Goal: Task Accomplishment & Management: Complete application form

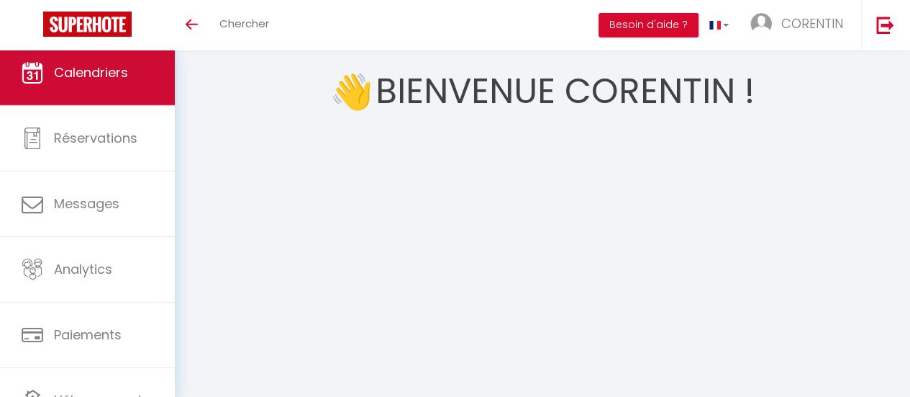
click at [27, 91] on link "Calendriers" at bounding box center [87, 72] width 175 height 65
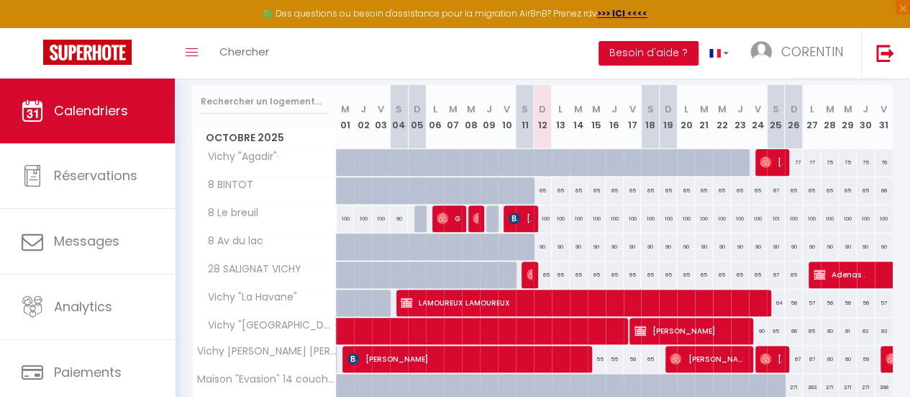
scroll to position [107, 0]
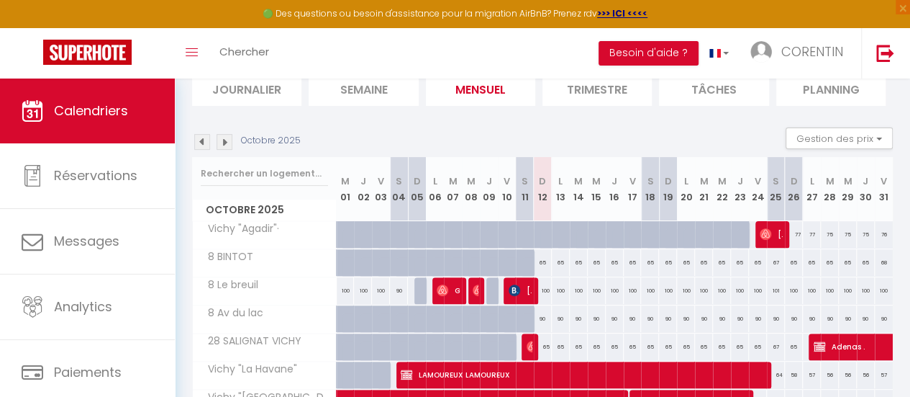
click at [196, 137] on img at bounding box center [202, 142] width 16 height 16
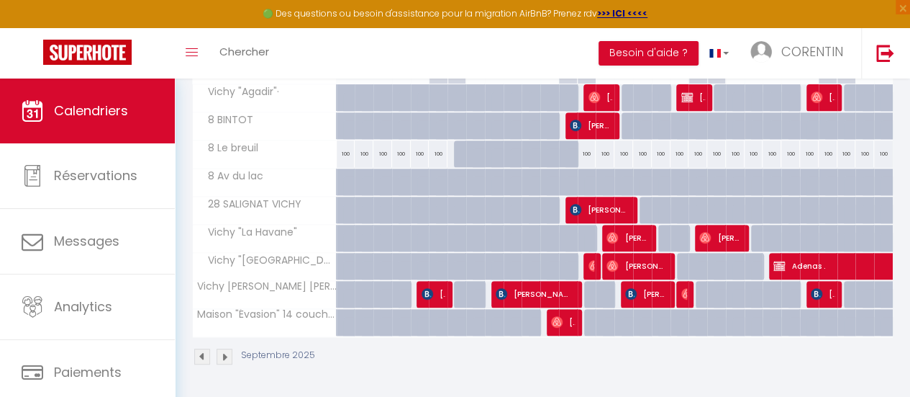
scroll to position [179, 0]
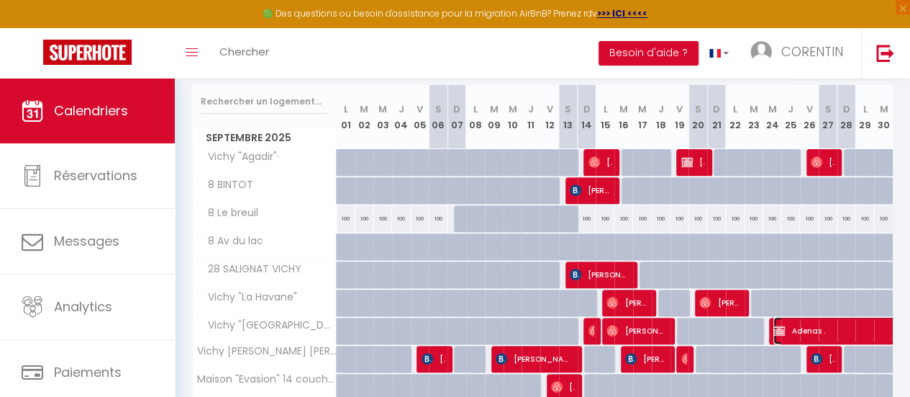
click at [774, 330] on img at bounding box center [780, 331] width 12 height 12
select select "OK"
select select "0"
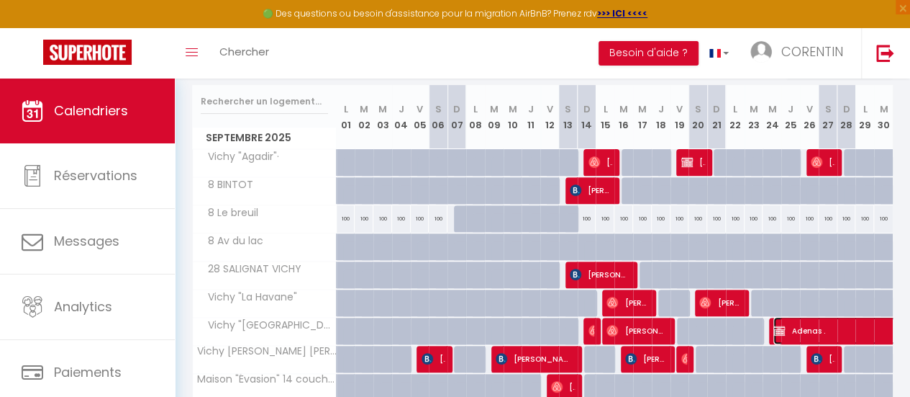
select select "1"
select select
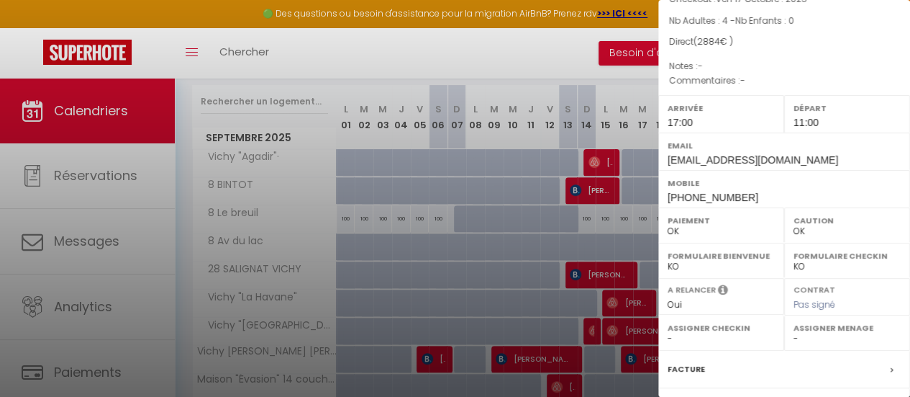
scroll to position [216, 0]
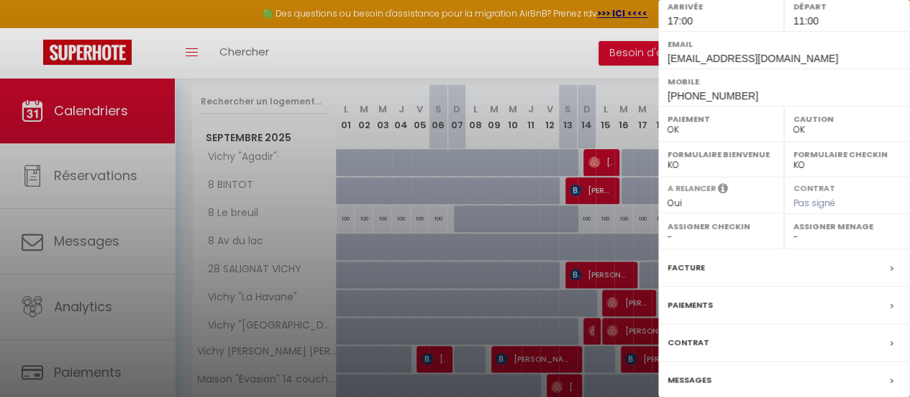
click at [684, 304] on label "Paiements" at bounding box center [690, 304] width 45 height 15
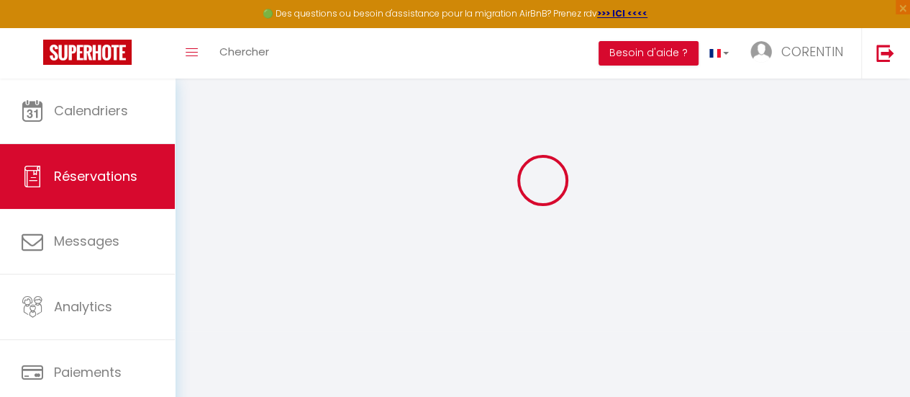
scroll to position [72, 0]
type input "Adenas"
type input "."
type input "[EMAIL_ADDRESS][DOMAIN_NAME]"
type input "[PHONE_NUMBER]"
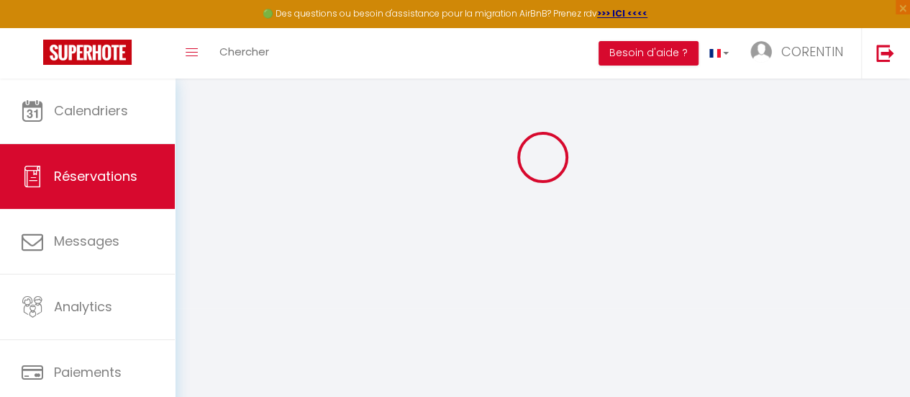
select select "BE"
select select "71468"
select select "1"
type input "Mer 24 Septembre 2025"
select select
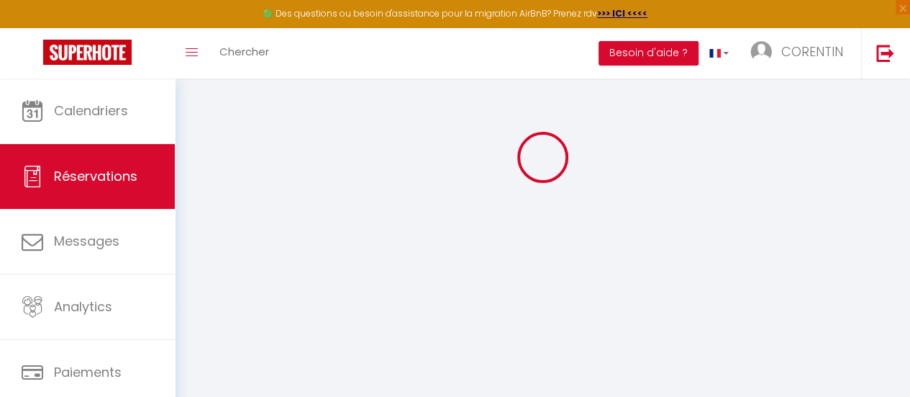
type input "Ven 17 Octobre 2025"
select select
type input "4"
select select "12"
select select
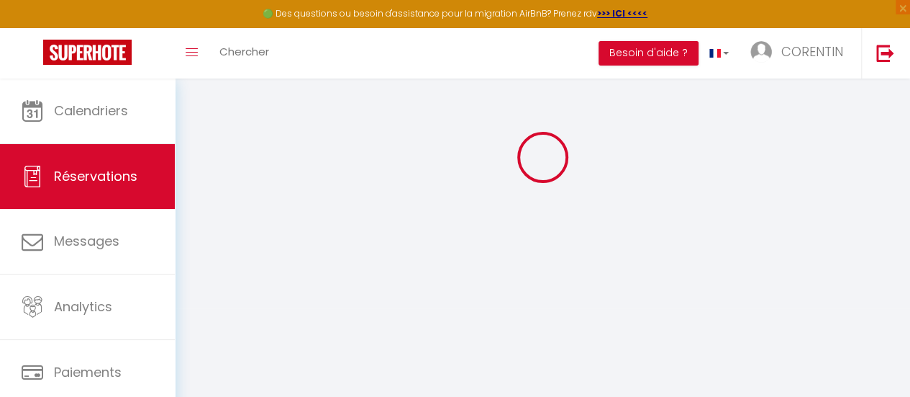
type input "2600"
checkbox input "false"
type input "0"
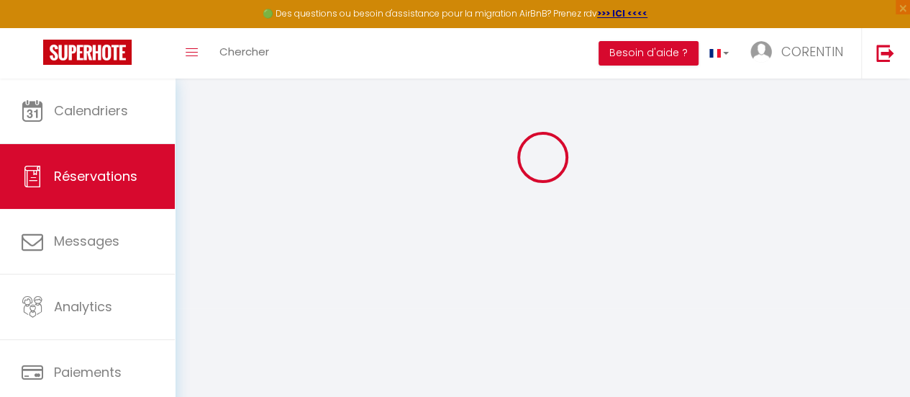
type input "0"
select select
select select "15"
checkbox input "false"
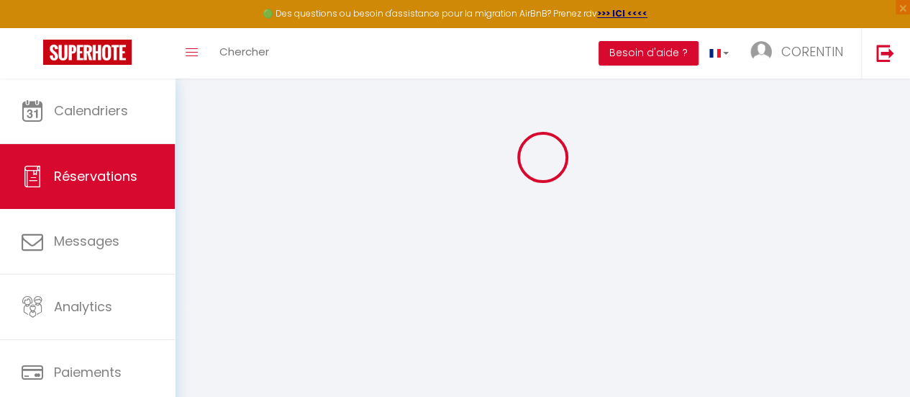
select select
checkbox input "false"
select select
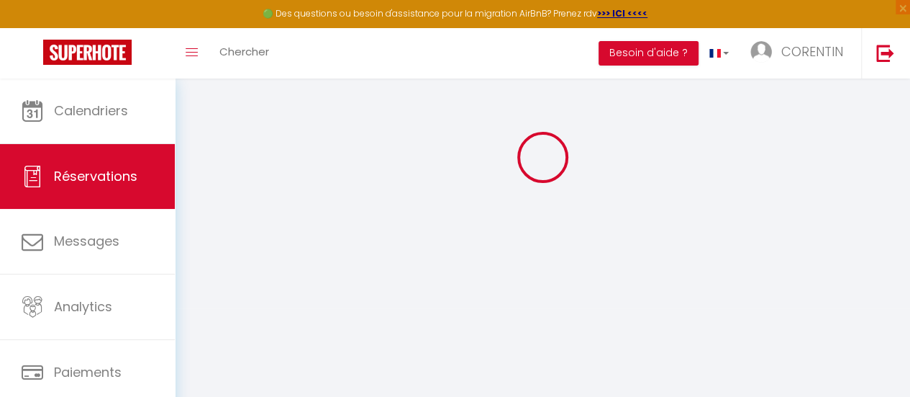
checkbox input "false"
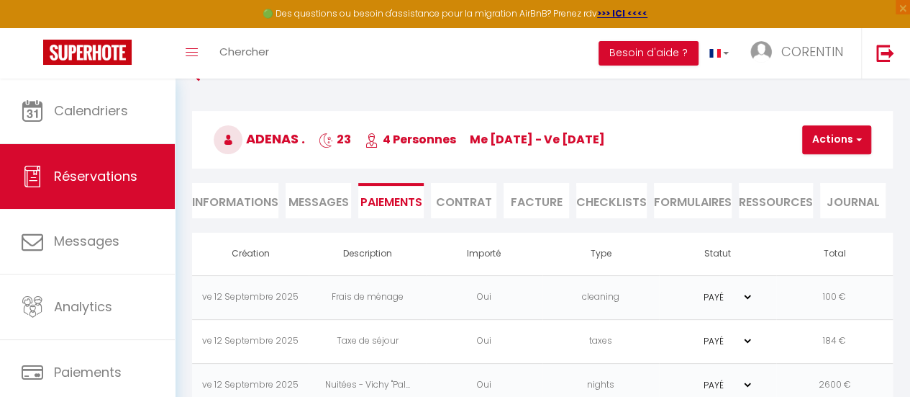
scroll to position [0, 0]
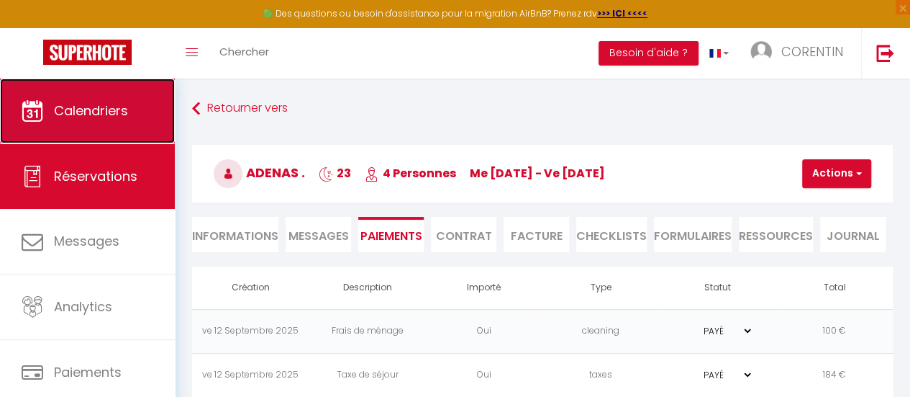
click at [124, 116] on span "Calendriers" at bounding box center [91, 110] width 74 height 18
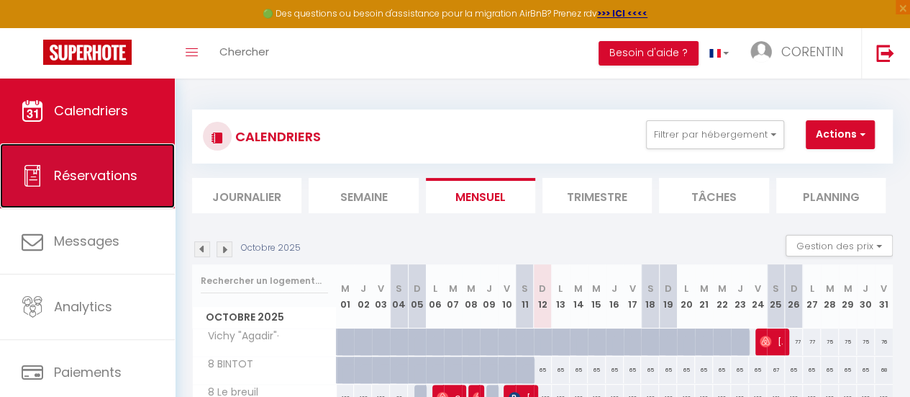
click at [49, 173] on link "Réservations" at bounding box center [87, 175] width 175 height 65
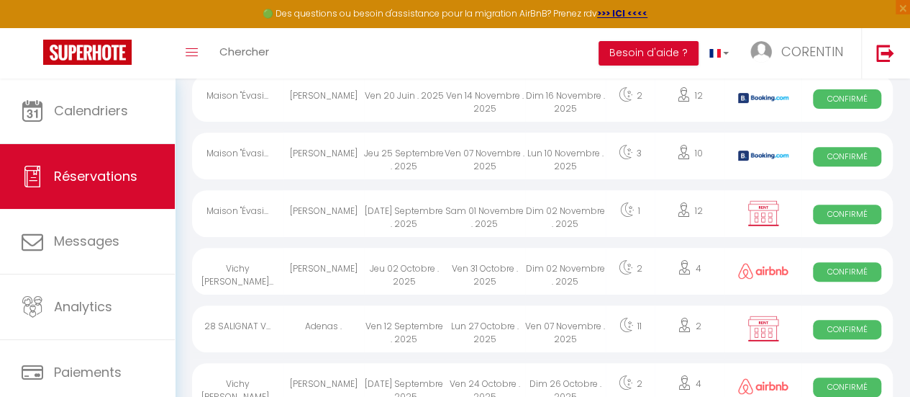
scroll to position [144, 0]
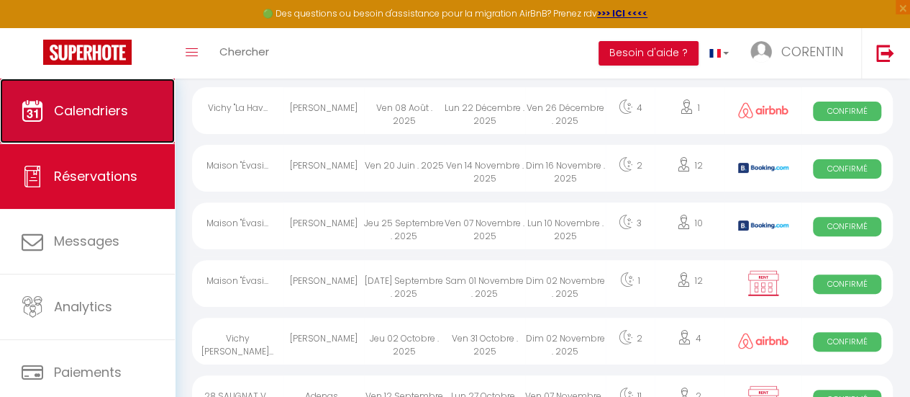
click at [116, 99] on link "Calendriers" at bounding box center [87, 110] width 175 height 65
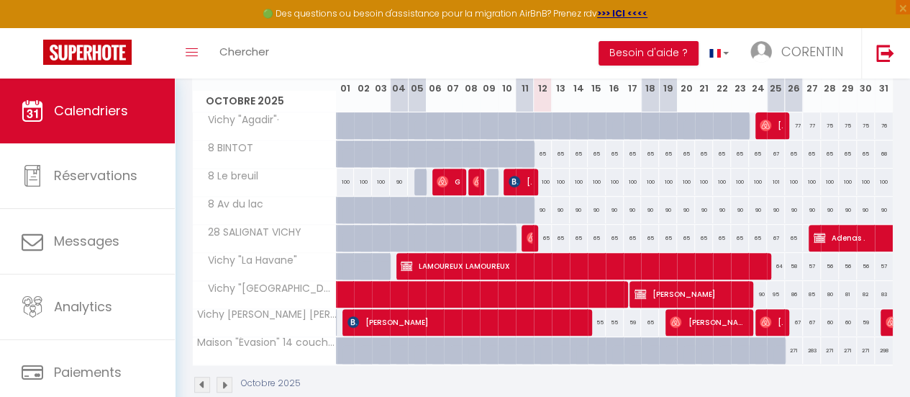
scroll to position [72, 0]
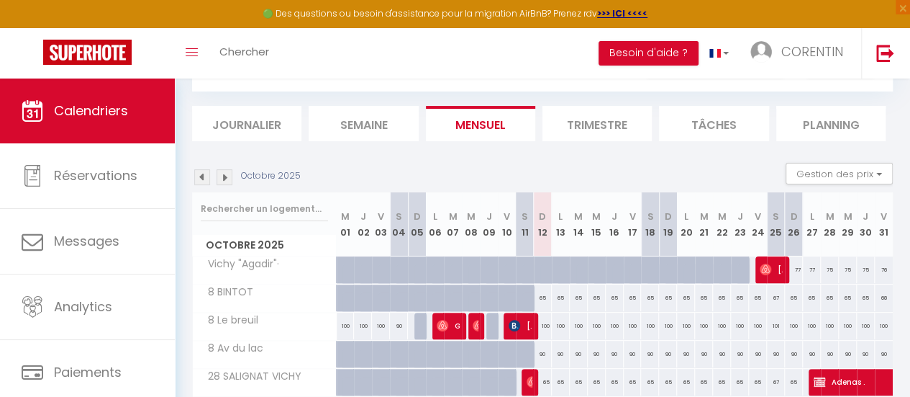
click at [199, 178] on img at bounding box center [202, 177] width 16 height 16
select select
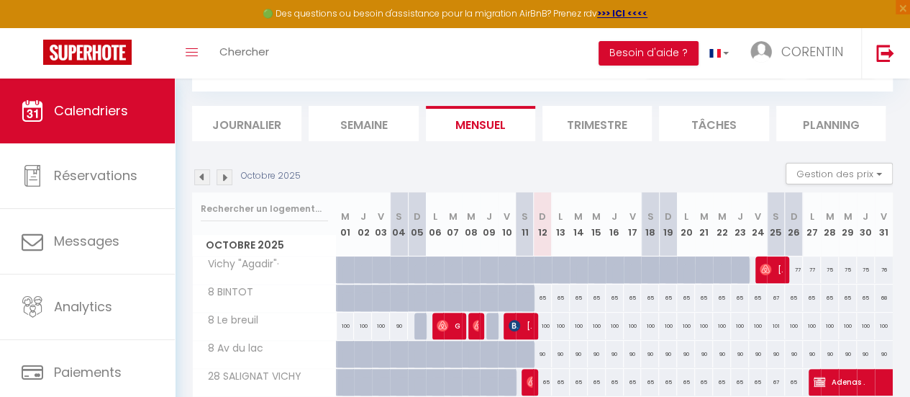
select select
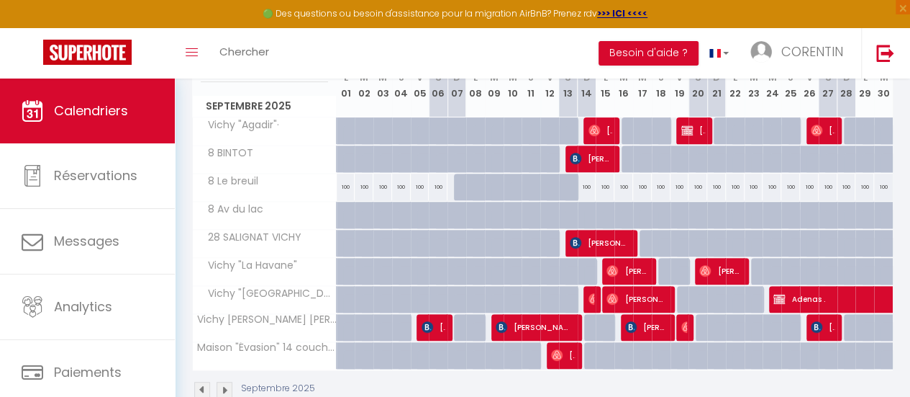
scroll to position [251, 0]
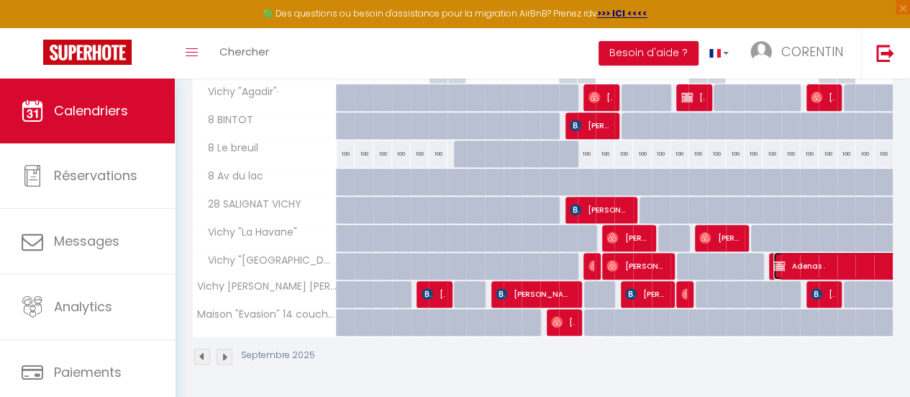
select select "OK"
select select "0"
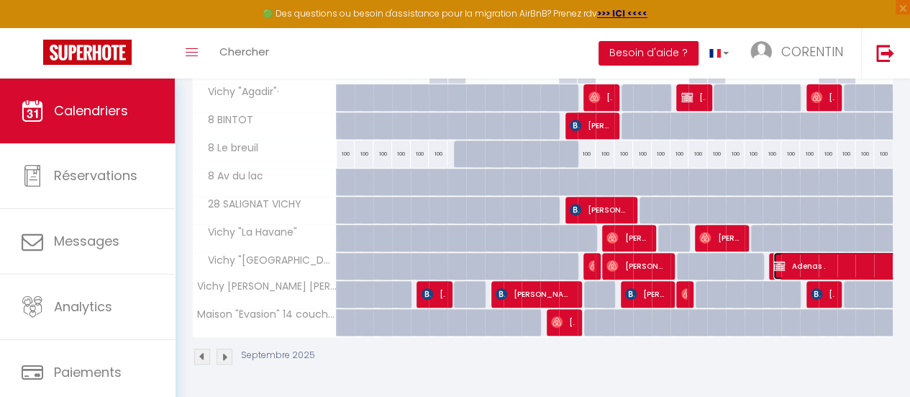
select select "1"
select select
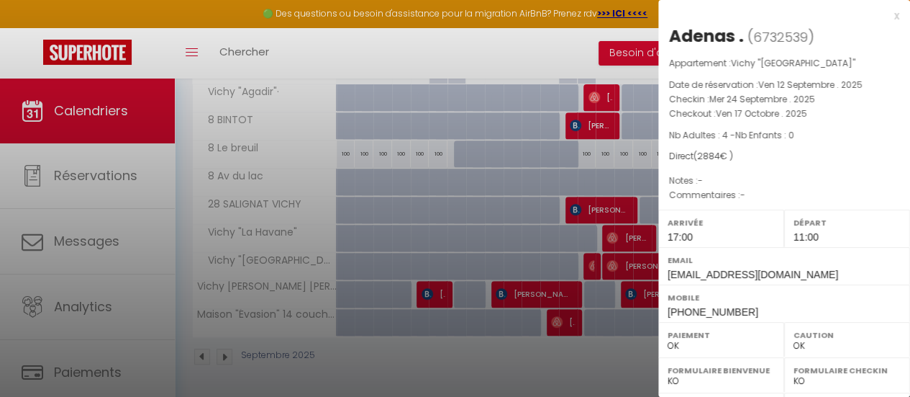
click at [644, 347] on div at bounding box center [455, 198] width 910 height 397
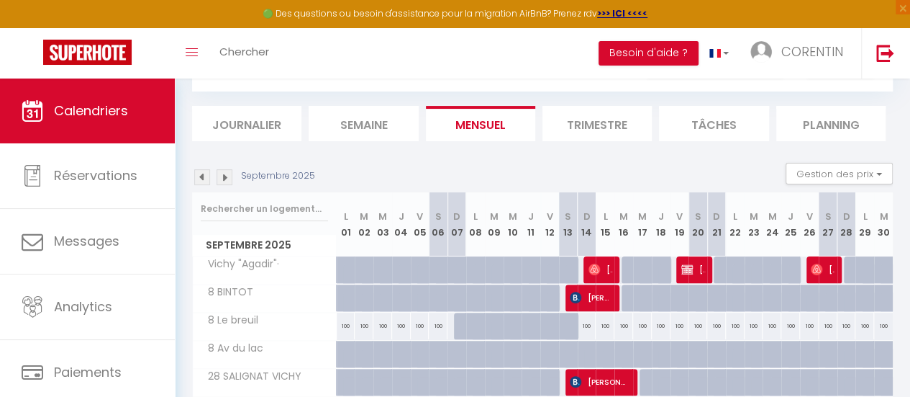
scroll to position [144, 0]
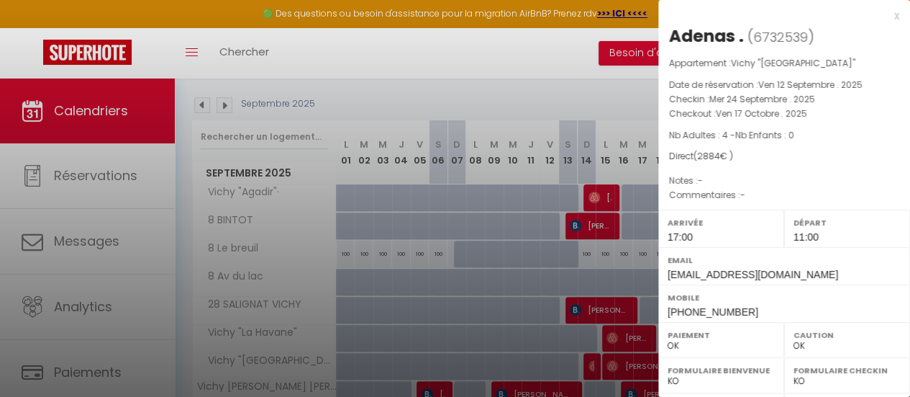
click at [405, 68] on div at bounding box center [455, 198] width 910 height 397
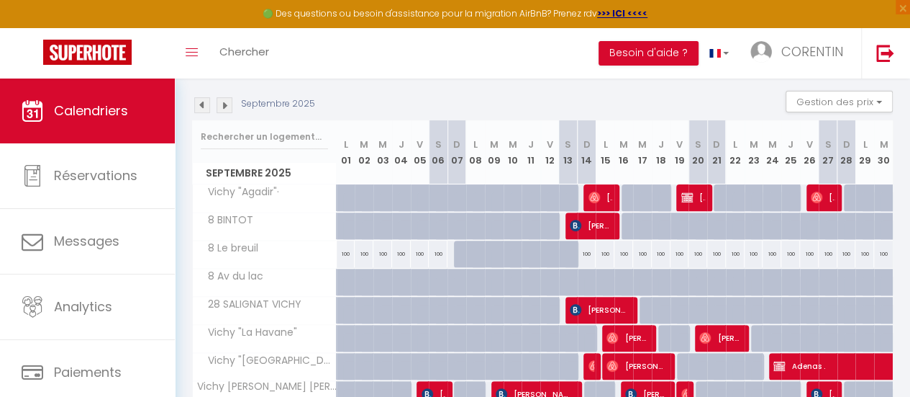
click at [219, 104] on img at bounding box center [225, 105] width 16 height 16
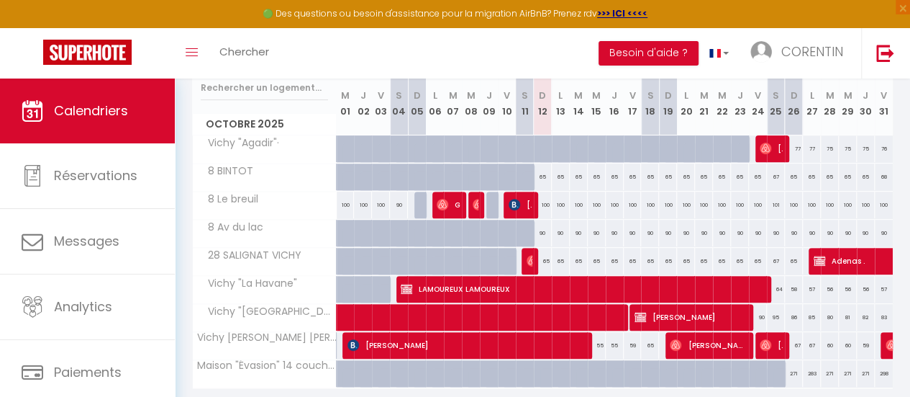
scroll to position [216, 0]
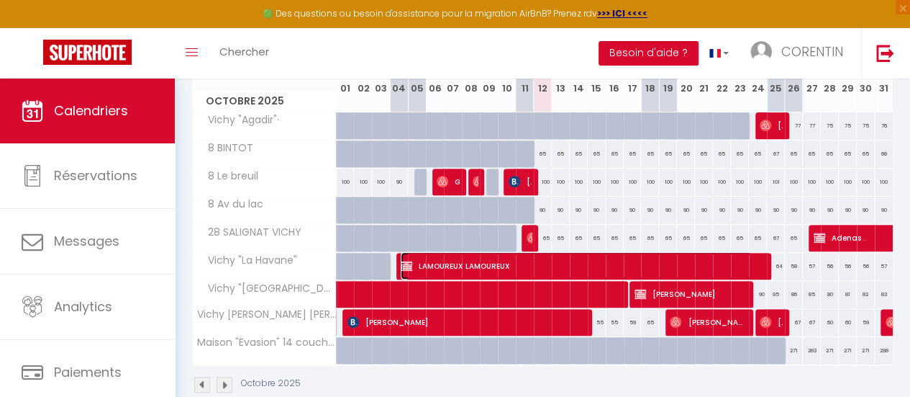
click at [423, 263] on span "LAMOUREUX LAMOUREUX" at bounding box center [576, 265] width 351 height 27
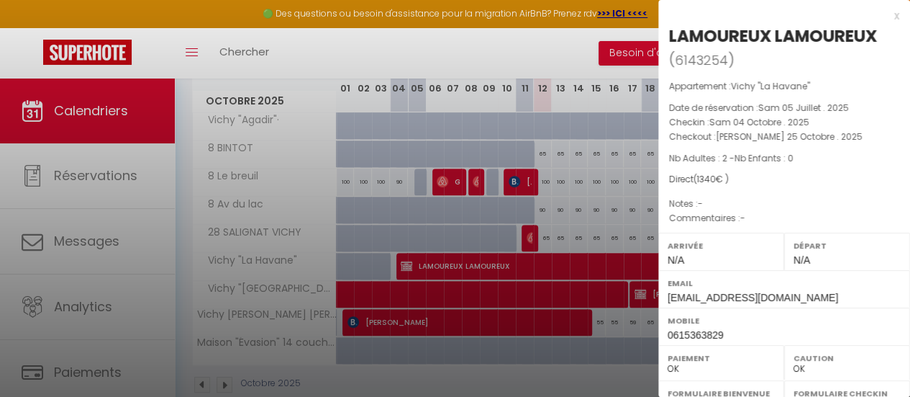
click at [467, 291] on div at bounding box center [455, 198] width 910 height 397
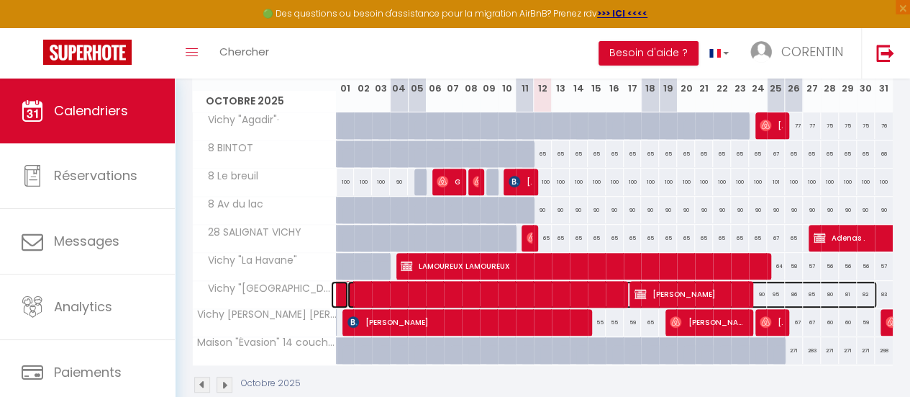
click at [467, 291] on span at bounding box center [613, 294] width 530 height 27
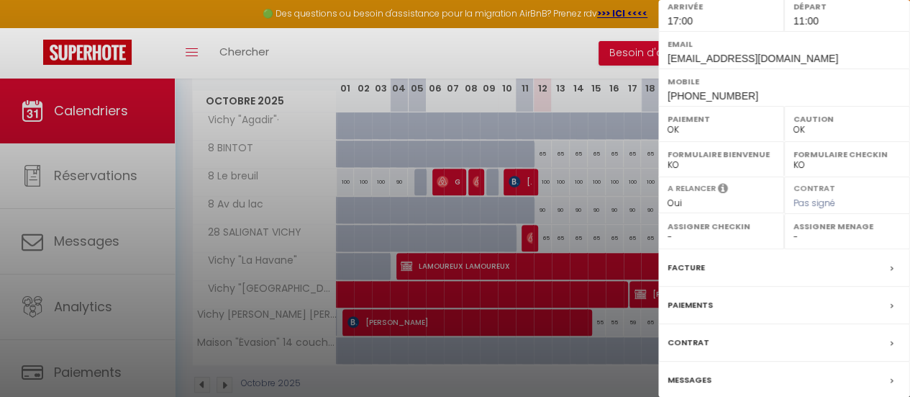
click at [745, 305] on div "Paiements" at bounding box center [784, 304] width 252 height 37
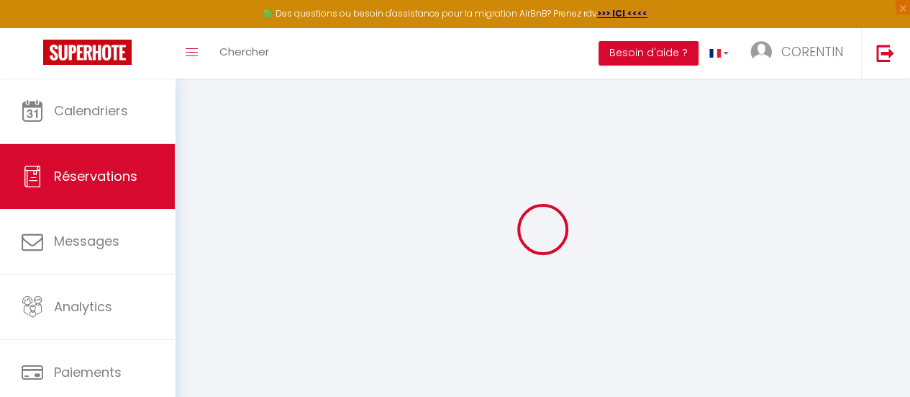
select select
checkbox input "false"
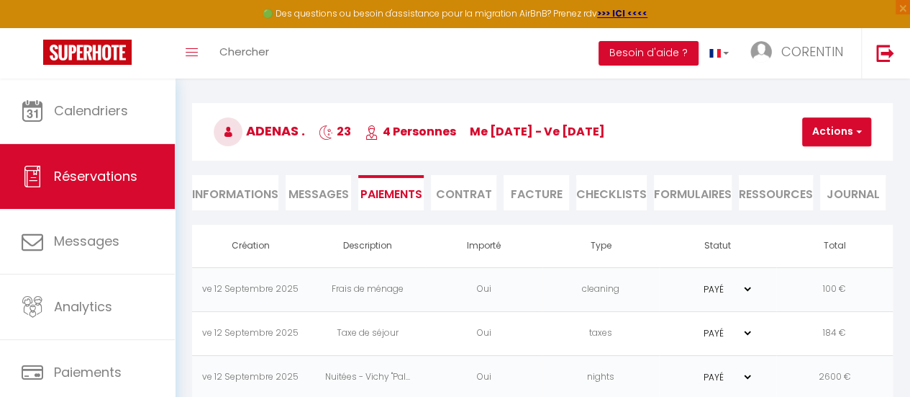
scroll to position [78, 0]
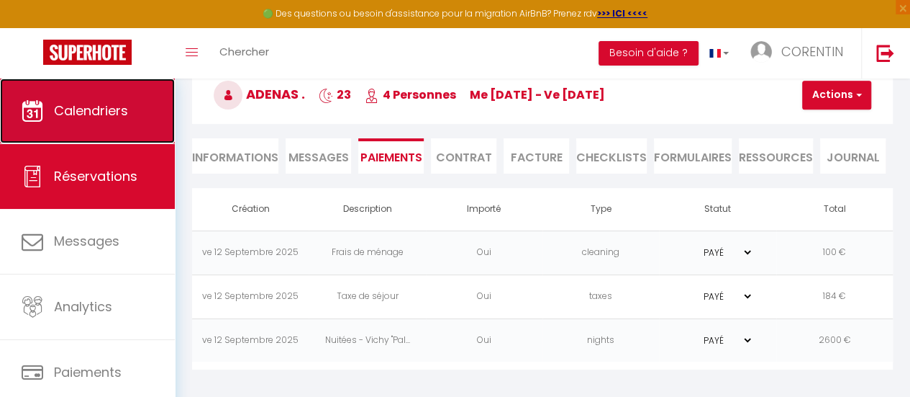
click at [97, 114] on span "Calendriers" at bounding box center [91, 110] width 74 height 18
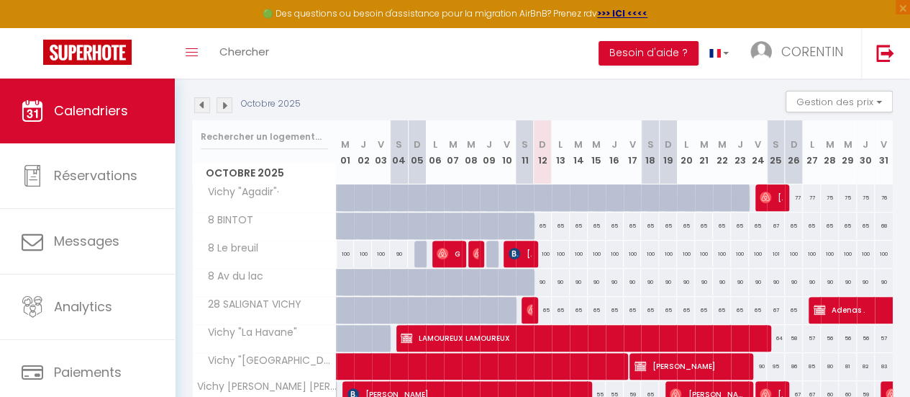
scroll to position [216, 0]
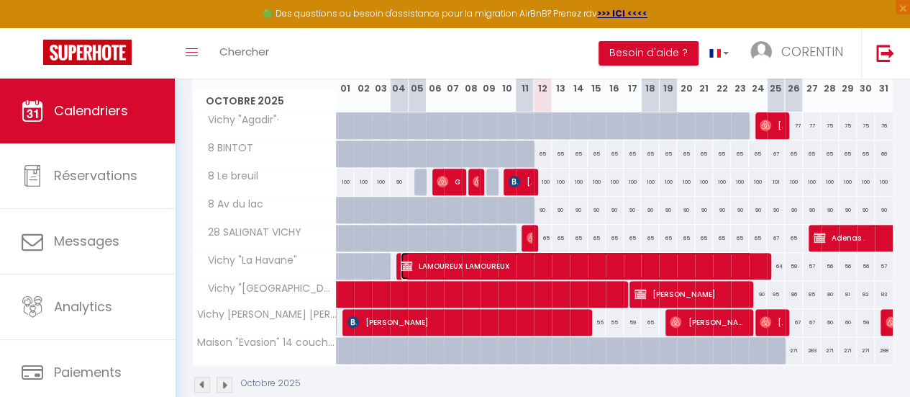
click at [701, 265] on span "LAMOUREUX LAMOUREUX" at bounding box center [576, 265] width 351 height 27
select select "OK"
select select "0"
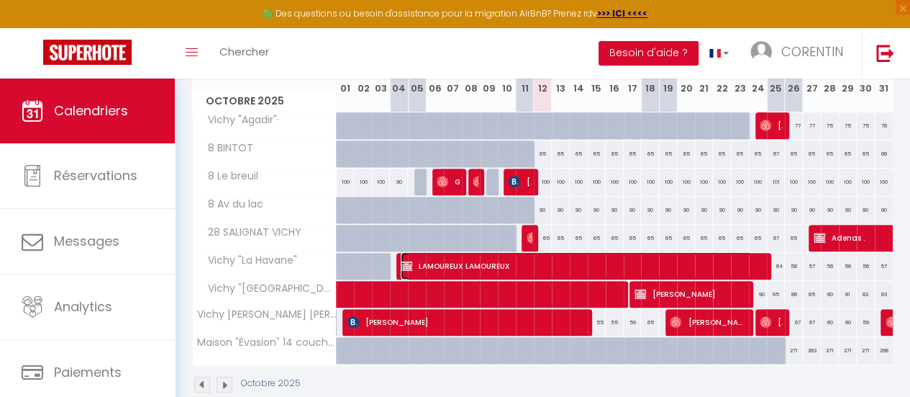
select select "1"
select select
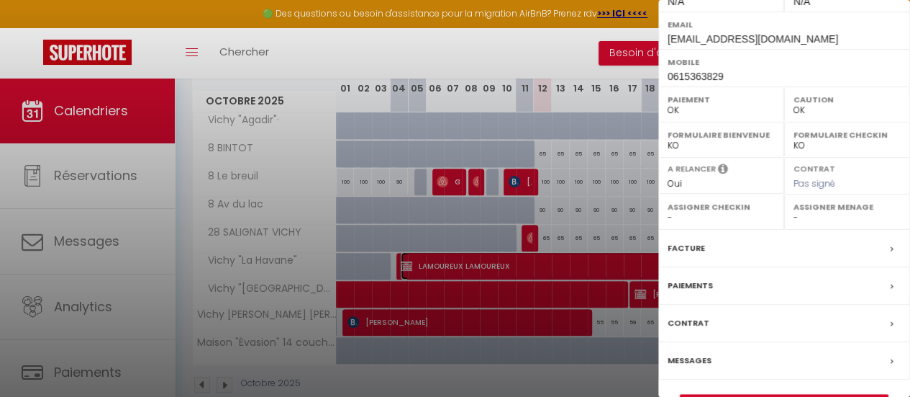
scroll to position [294, 0]
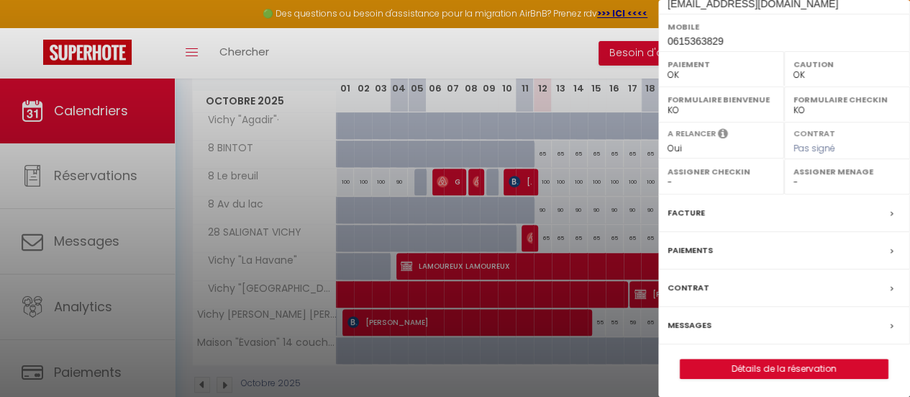
click at [705, 245] on label "Paiements" at bounding box center [690, 250] width 45 height 15
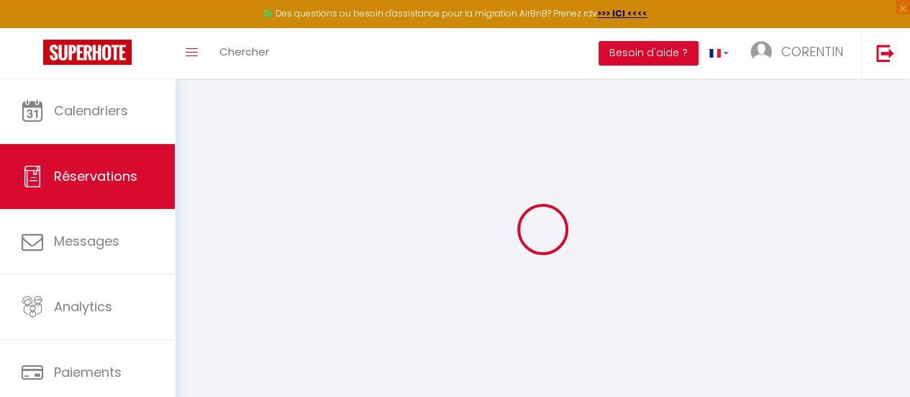
select select "0"
select select
checkbox input "false"
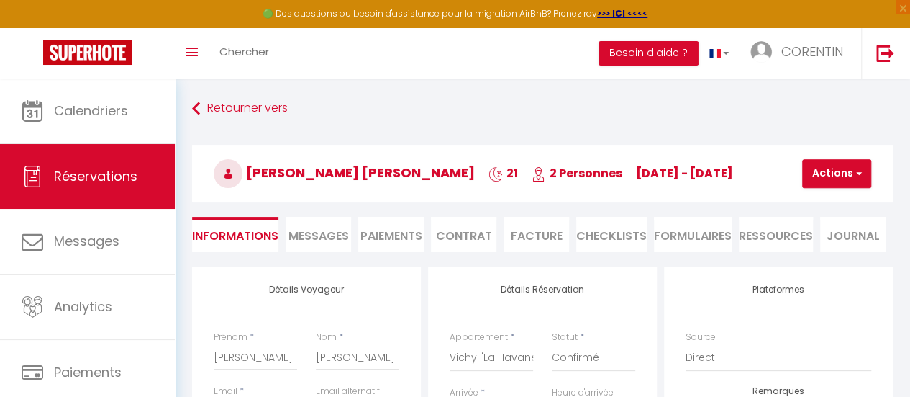
select select
checkbox input "false"
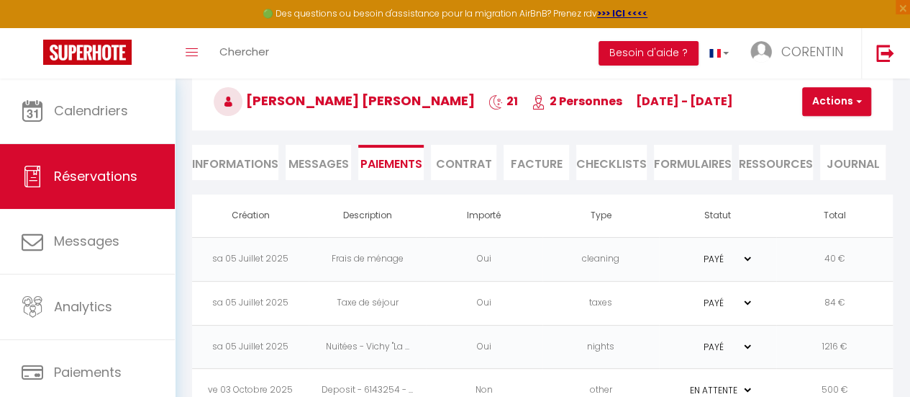
scroll to position [108, 0]
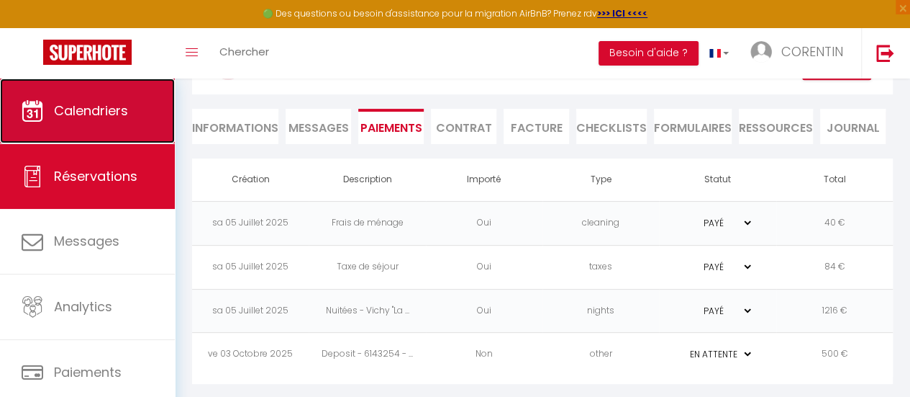
click at [119, 142] on link "Calendriers" at bounding box center [87, 110] width 175 height 65
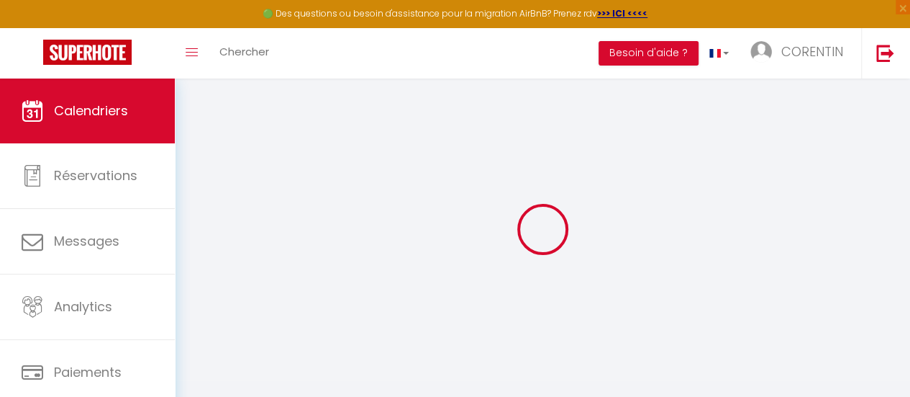
select select
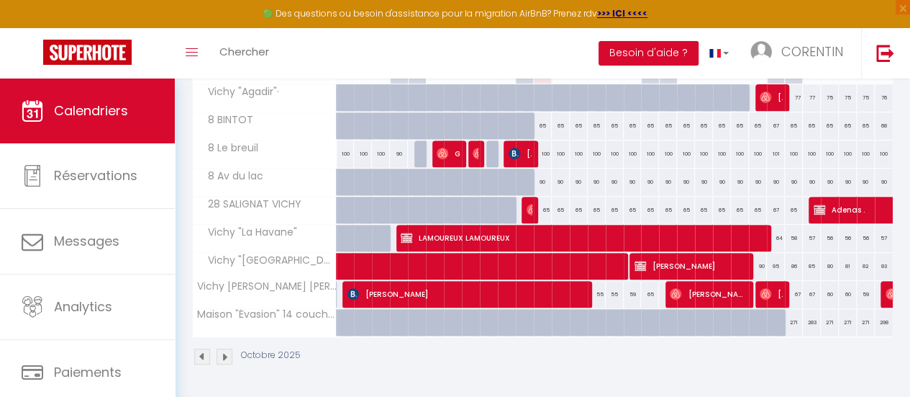
scroll to position [251, 0]
click at [721, 253] on span "[PERSON_NAME]" at bounding box center [689, 265] width 109 height 27
select select "OK"
select select "0"
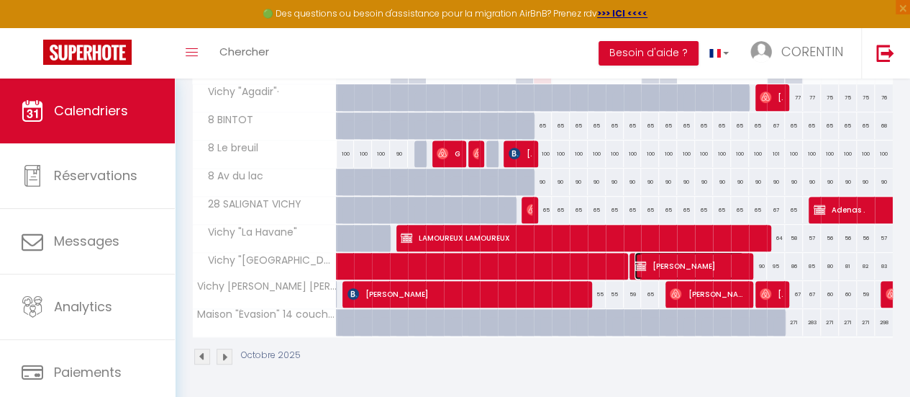
select select "0"
select select "1"
select select
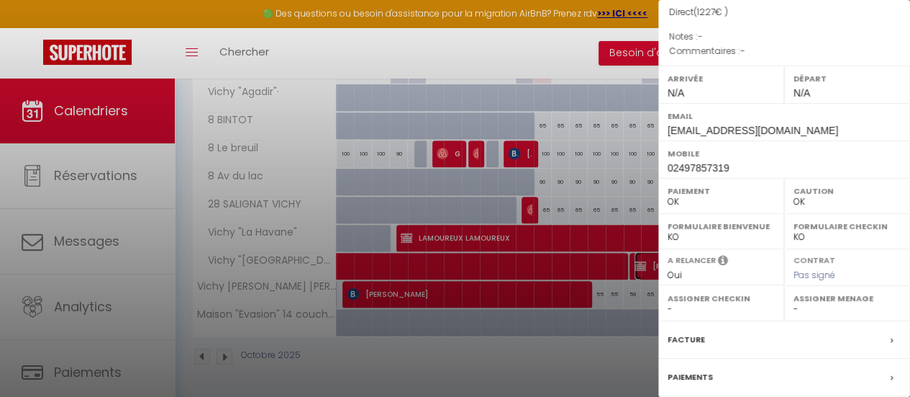
scroll to position [271, 0]
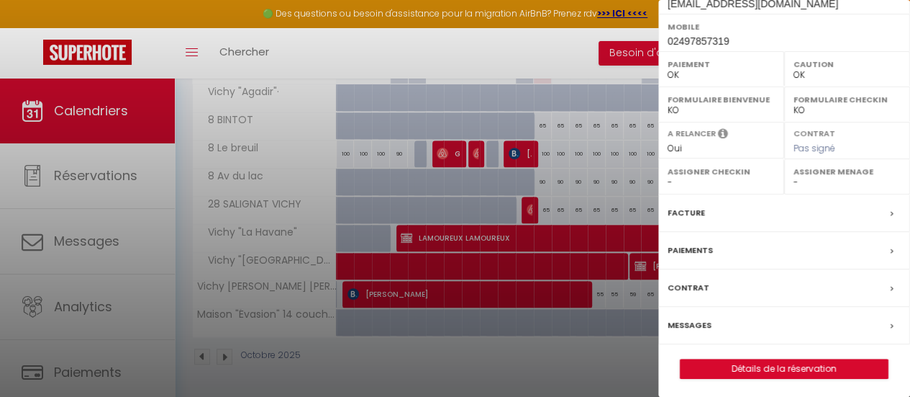
click at [689, 247] on label "Paiements" at bounding box center [690, 250] width 45 height 15
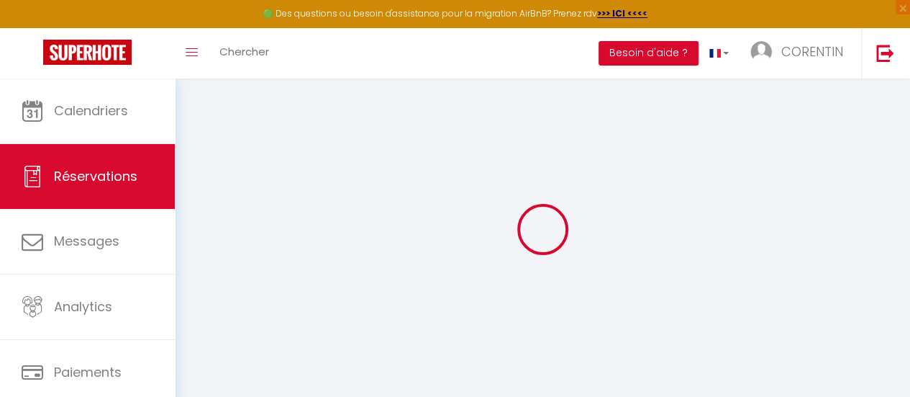
select select
checkbox input "false"
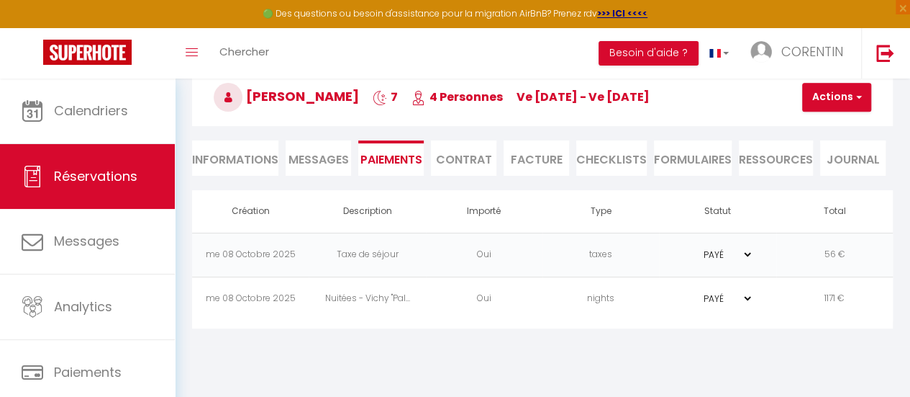
scroll to position [78, 0]
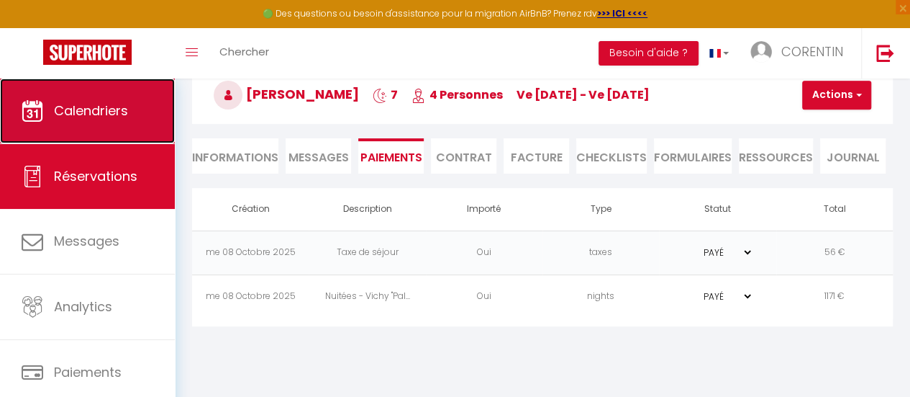
click at [6, 114] on link "Calendriers" at bounding box center [87, 110] width 175 height 65
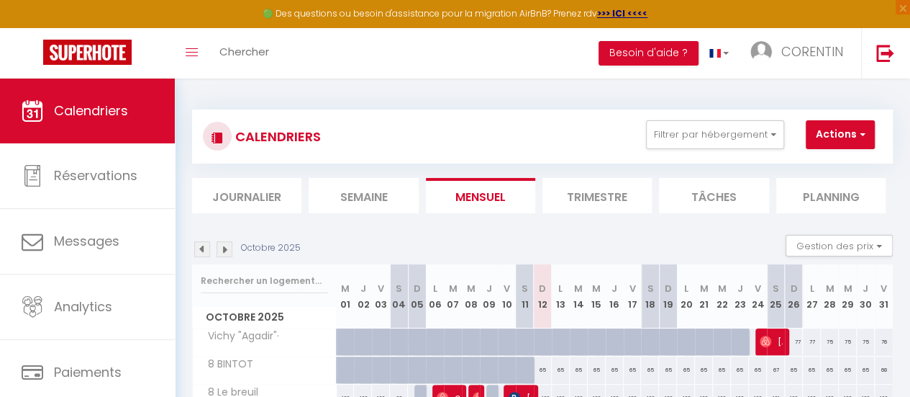
click at [217, 244] on img at bounding box center [225, 249] width 16 height 16
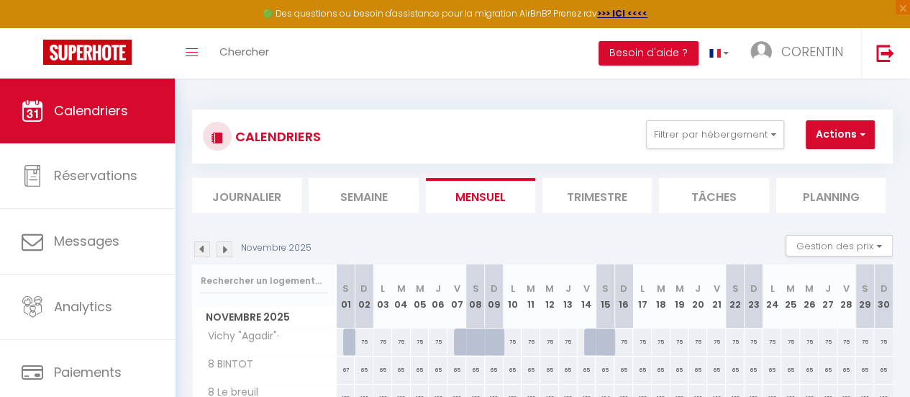
click at [217, 244] on img at bounding box center [225, 249] width 16 height 16
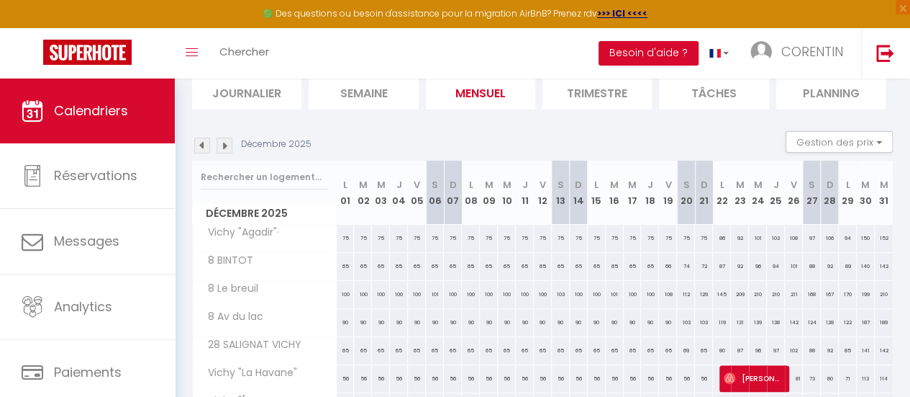
scroll to position [35, 0]
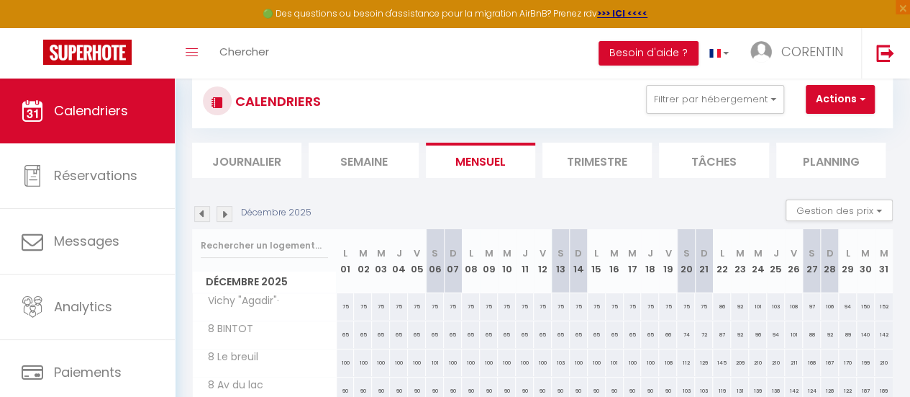
click at [199, 215] on img at bounding box center [202, 214] width 16 height 16
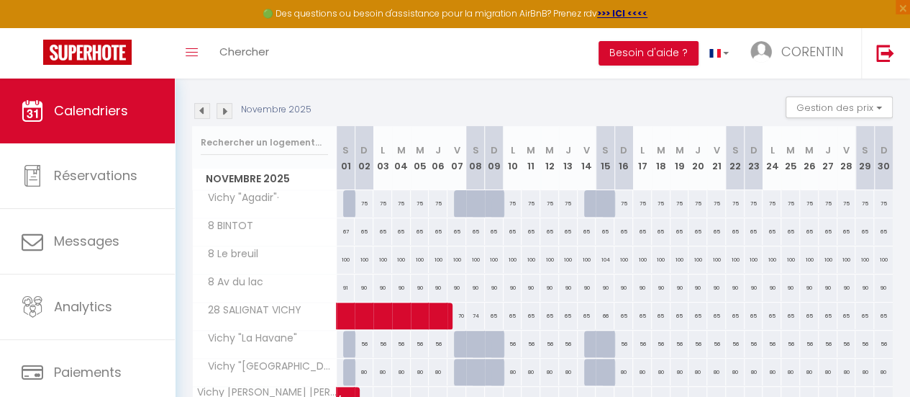
scroll to position [107, 0]
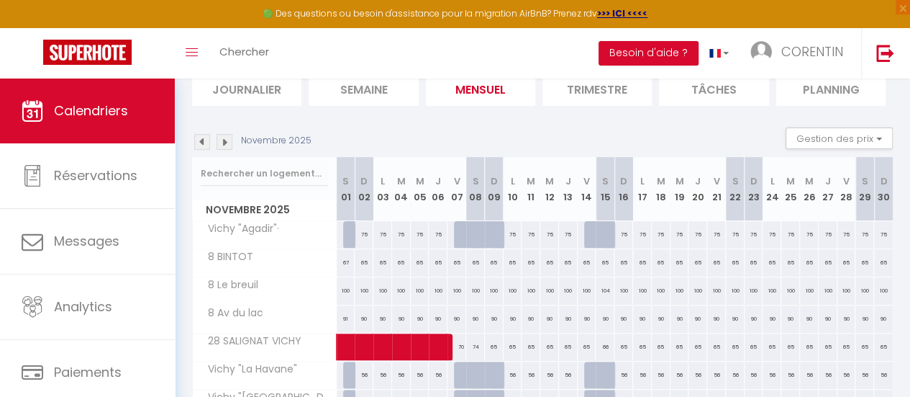
click at [226, 136] on img at bounding box center [225, 142] width 16 height 16
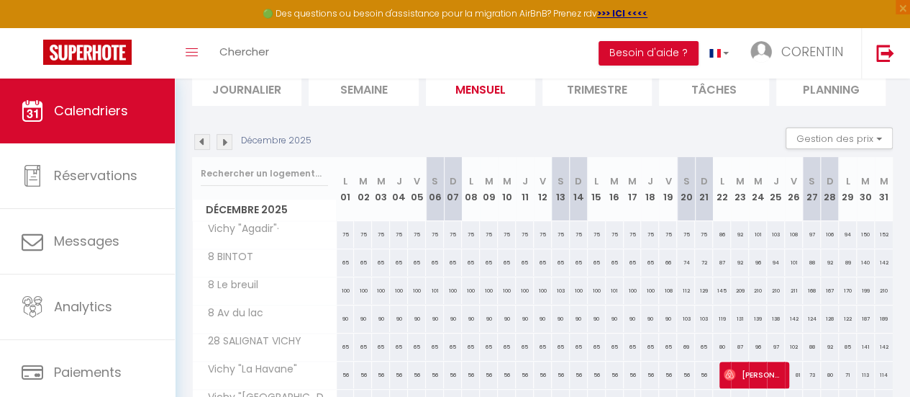
scroll to position [251, 0]
